Goal: Transaction & Acquisition: Purchase product/service

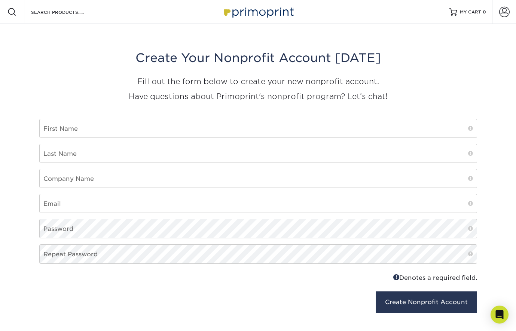
click at [54, 7] on div "Search Products" at bounding box center [63, 12] width 79 height 24
click at [53, 18] on div "Search Products" at bounding box center [63, 12] width 79 height 24
click at [57, 15] on input "Search Products" at bounding box center [66, 11] width 73 height 9
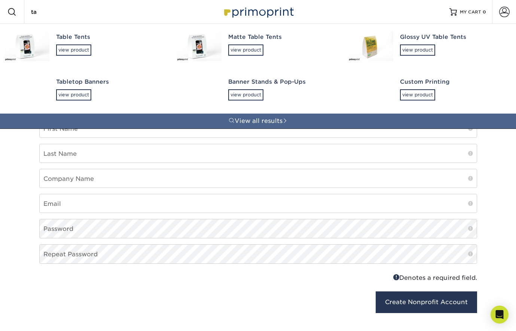
type input "t"
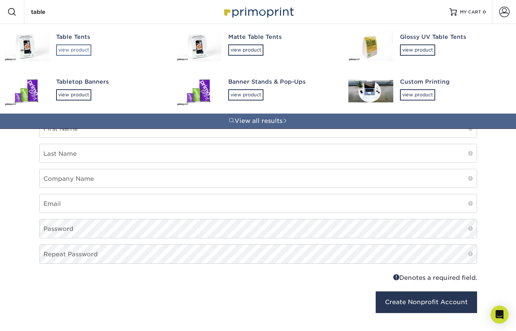
type input "table"
click at [78, 49] on div "view product" at bounding box center [73, 50] width 35 height 11
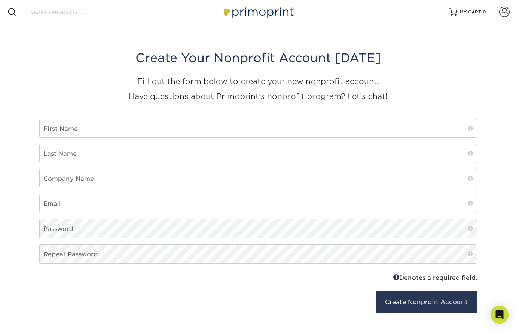
click at [49, 11] on input "Search Products" at bounding box center [66, 11] width 73 height 9
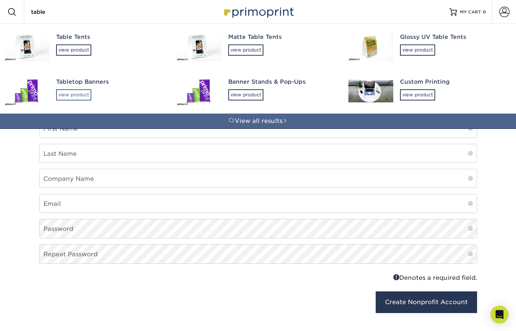
type input "table"
click at [66, 94] on div "view product" at bounding box center [73, 94] width 35 height 11
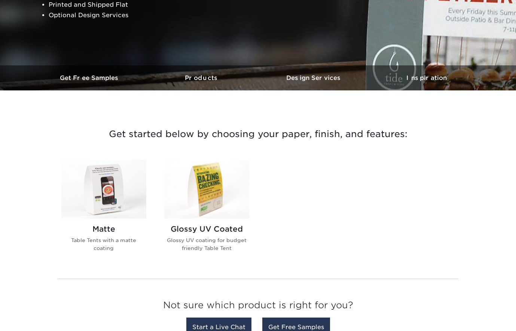
scroll to position [231, 0]
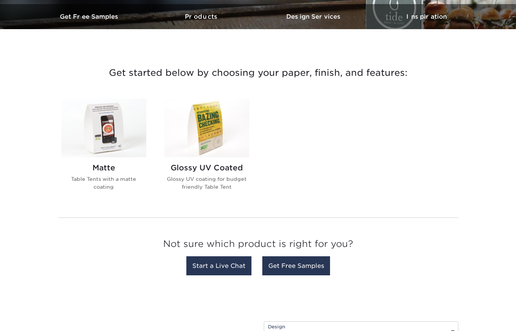
click at [104, 140] on img at bounding box center [103, 128] width 85 height 59
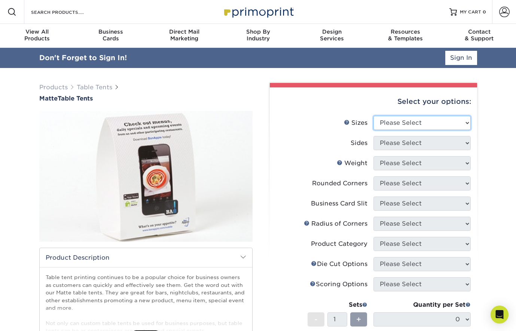
select select "4.00x6.00"
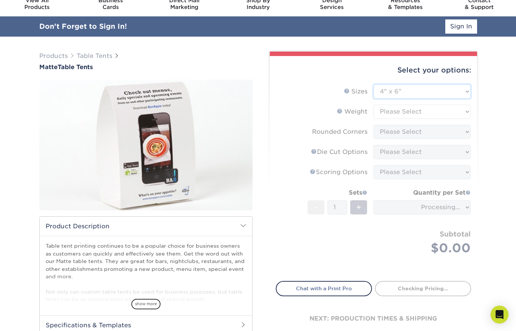
scroll to position [32, 0]
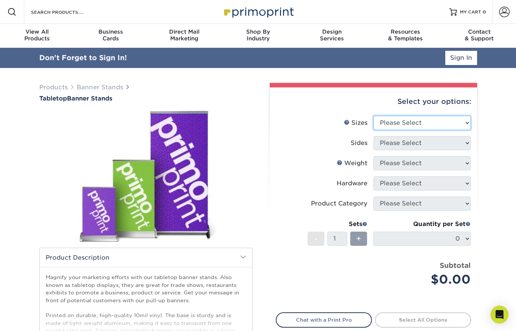
select select "8.25x12.00"
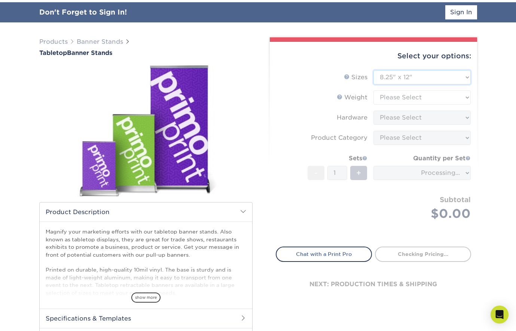
scroll to position [53, 0]
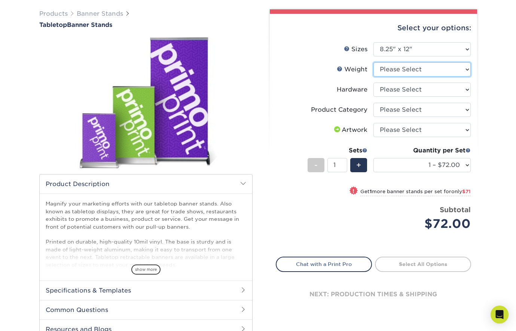
select select "10MILINDOOR"
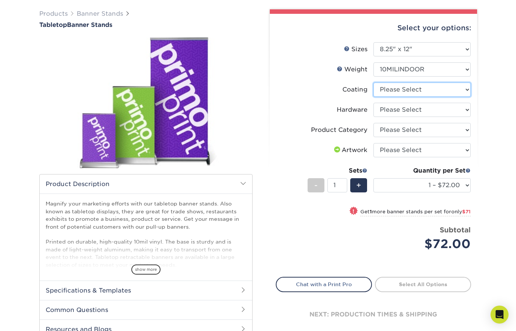
select select "3e7618de-abca-4bda-9f97-8b9129e913d8"
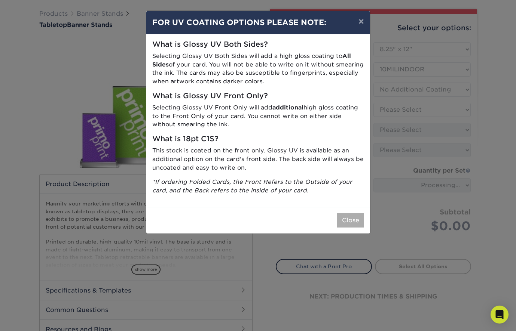
click at [352, 214] on button "Close" at bounding box center [350, 221] width 27 height 14
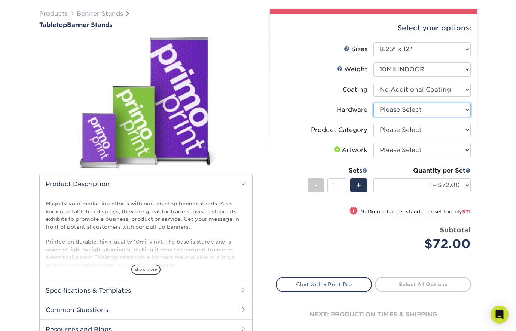
select select "c0bd27e5-75e7-4051-a58e-3fd99854861a"
select select "b0e3af40-0f6d-42a1-a58f-50af6eb89cf4"
select select "upload"
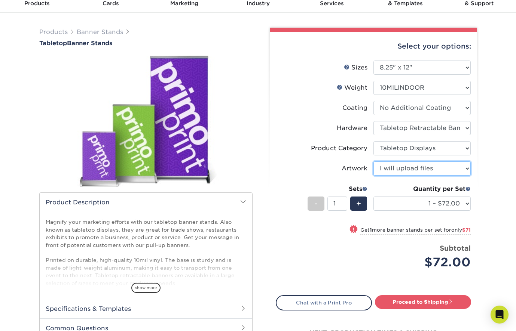
scroll to position [33, 0]
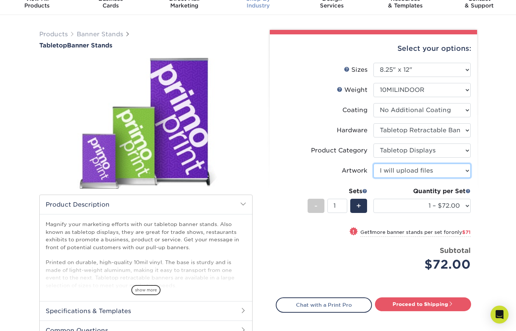
drag, startPoint x: 417, startPoint y: 153, endPoint x: 239, endPoint y: 0, distance: 234.2
click at [293, 274] on ul "Sizes Help Sizes Please Select 8.25" x 12" 11" x 17" 15.75" x 32" Sides Please …" at bounding box center [373, 173] width 195 height 220
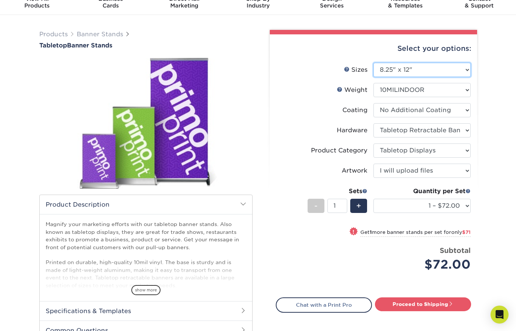
select select "11.00x17.00"
select select "-1"
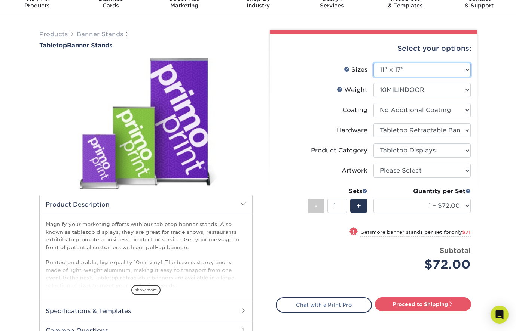
select select "-1"
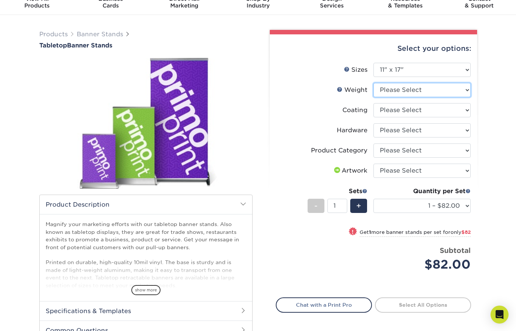
select select "10MILINDOOR"
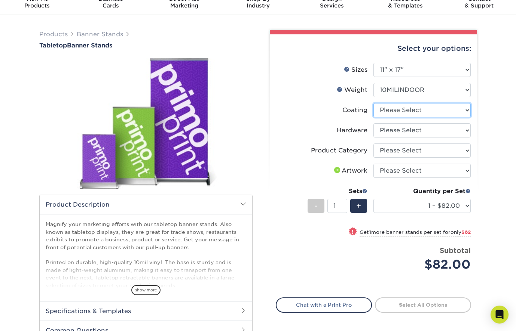
select select "3e7618de-abca-4bda-9f97-8b9129e913d8"
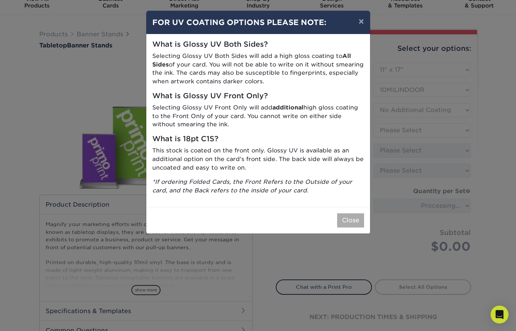
click at [357, 216] on button "Close" at bounding box center [350, 221] width 27 height 14
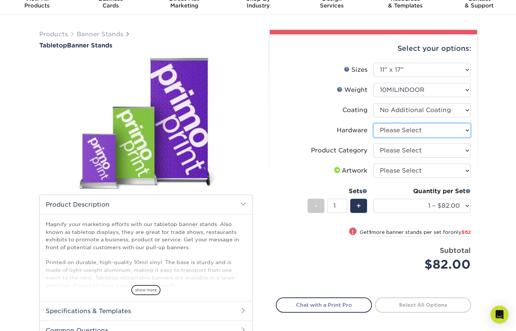
select select "c0bd27e5-75e7-4051-a58e-3fd99854861a"
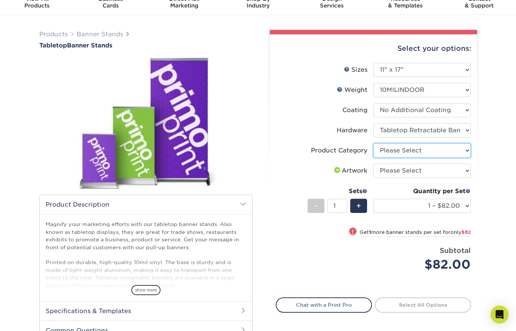
select select "b0e3af40-0f6d-42a1-a58f-50af6eb89cf4"
click at [413, 178] on li "Artwork Please Select I will upload files I need a design - $50" at bounding box center [373, 174] width 194 height 20
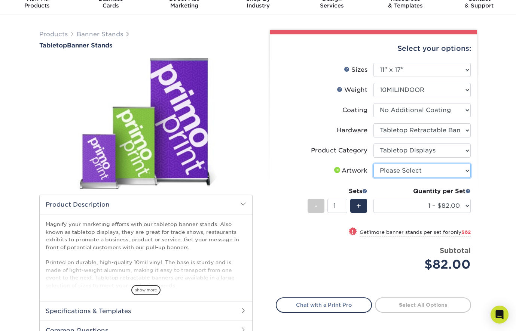
select select "upload"
